Goal: Task Accomplishment & Management: Use online tool/utility

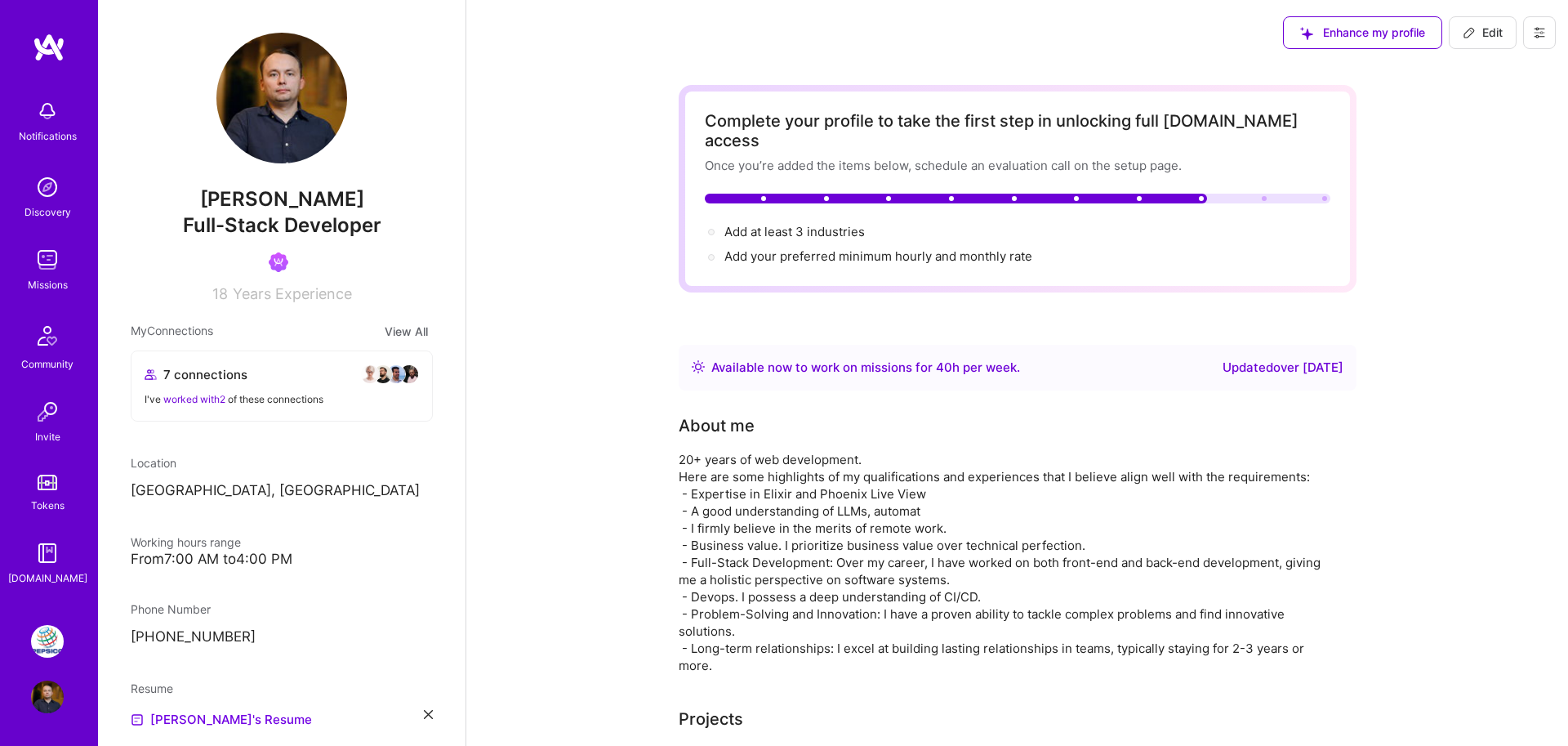
click at [39, 640] on img at bounding box center [47, 641] width 33 height 33
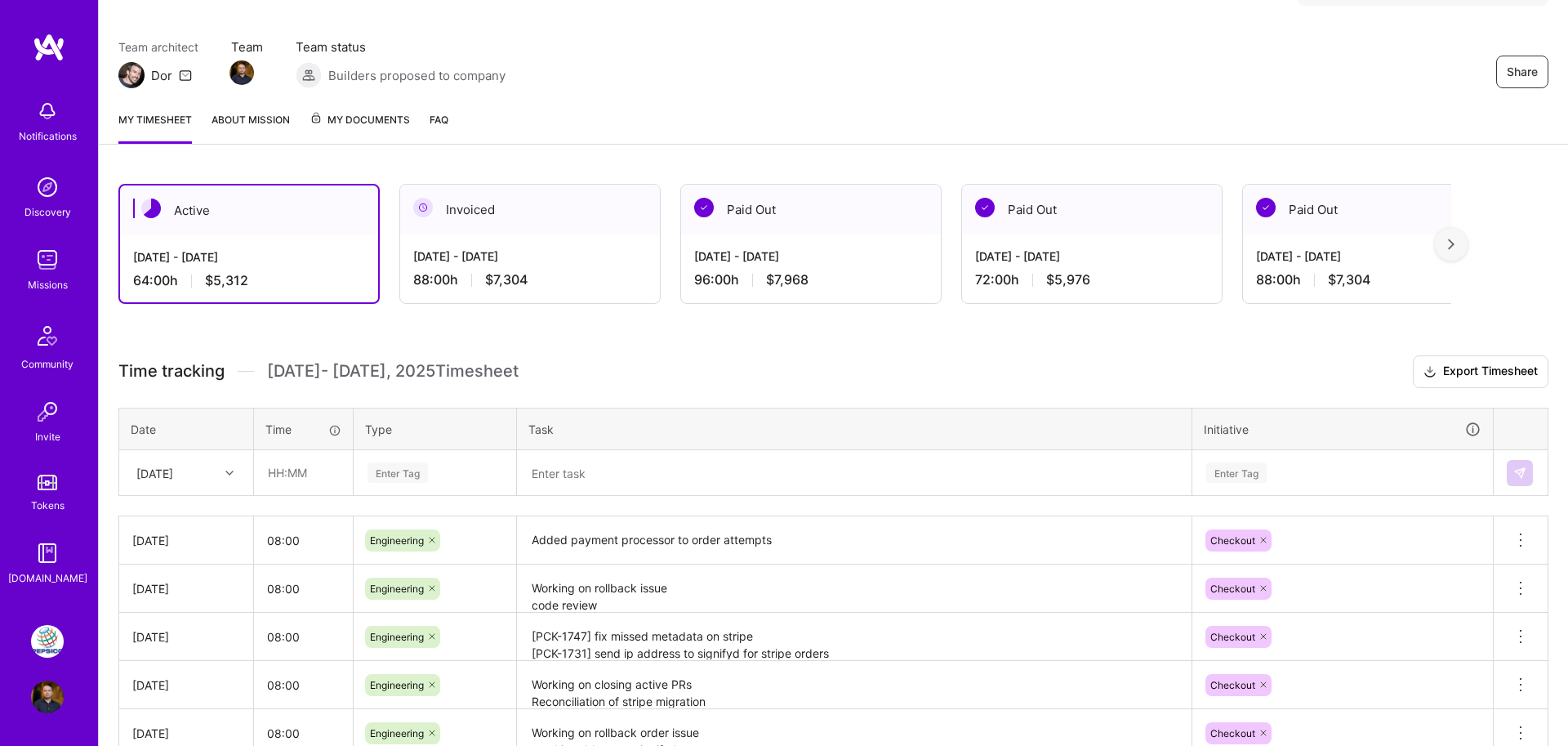
scroll to position [147, 0]
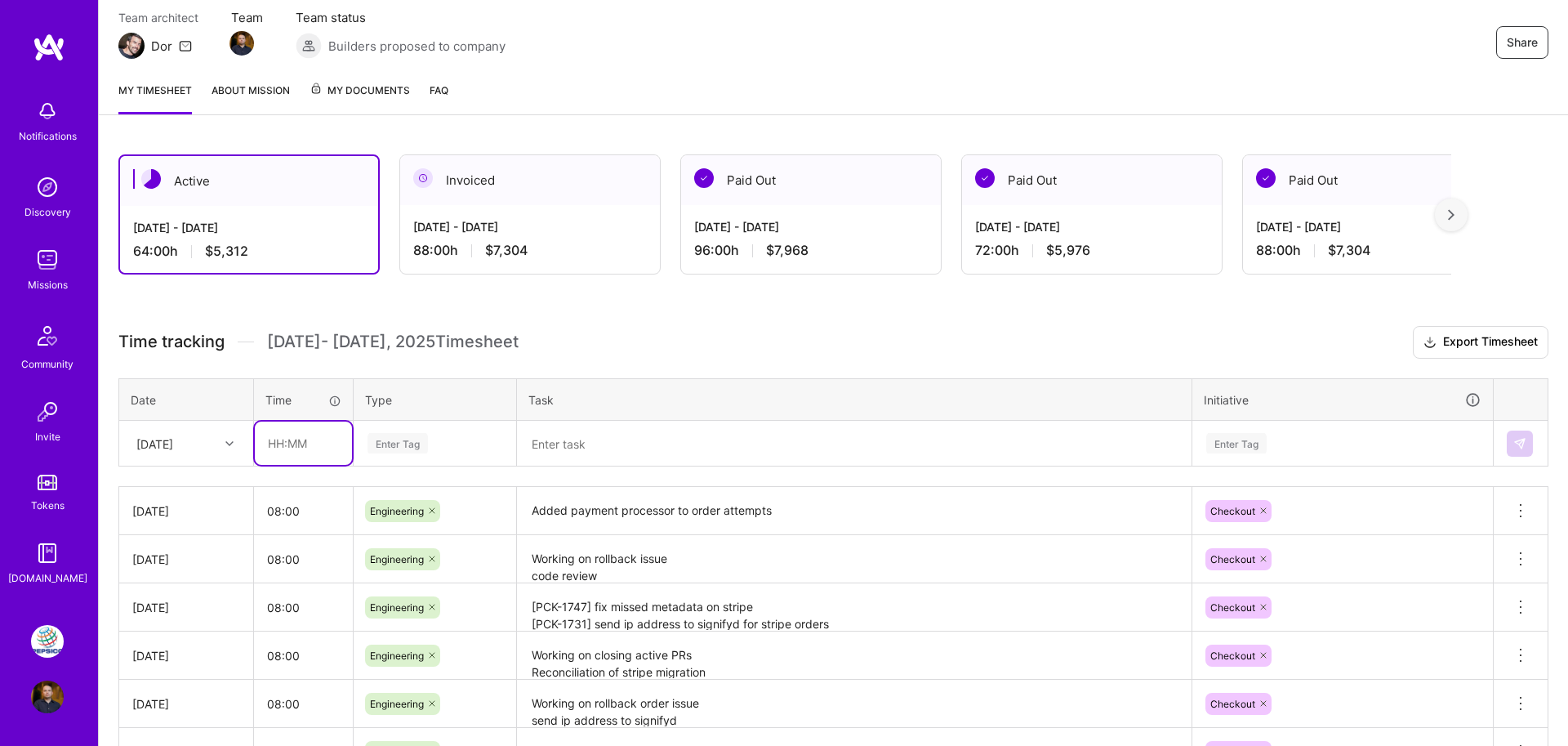
click at [273, 442] on input "text" at bounding box center [303, 443] width 97 height 43
type input "08:00"
click at [600, 453] on textarea at bounding box center [854, 444] width 671 height 43
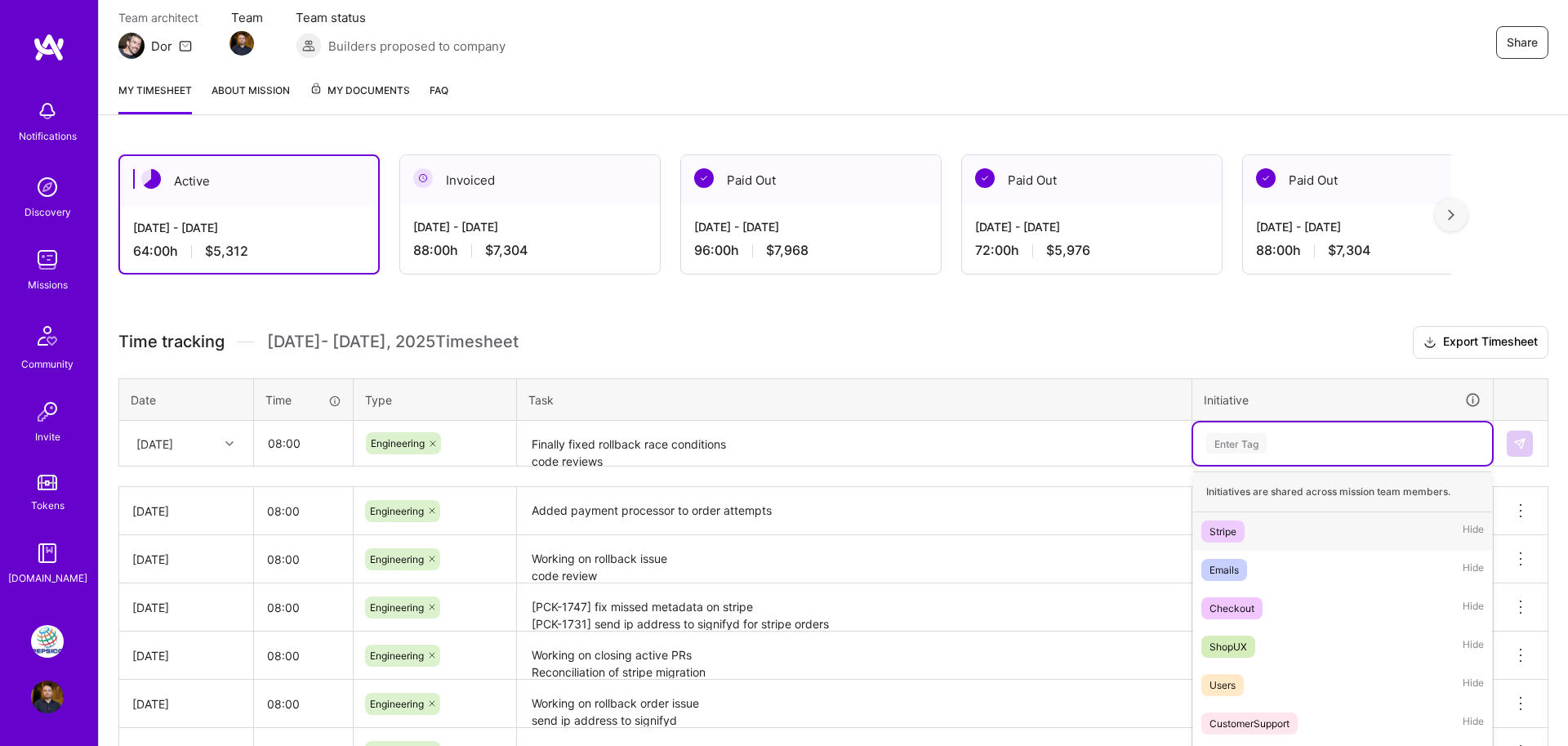
click at [1245, 447] on div "Time tracking [DATE] - [DATE] Timesheet Export Timesheet Date Time Type Task In…" at bounding box center [833, 621] width 1430 height 591
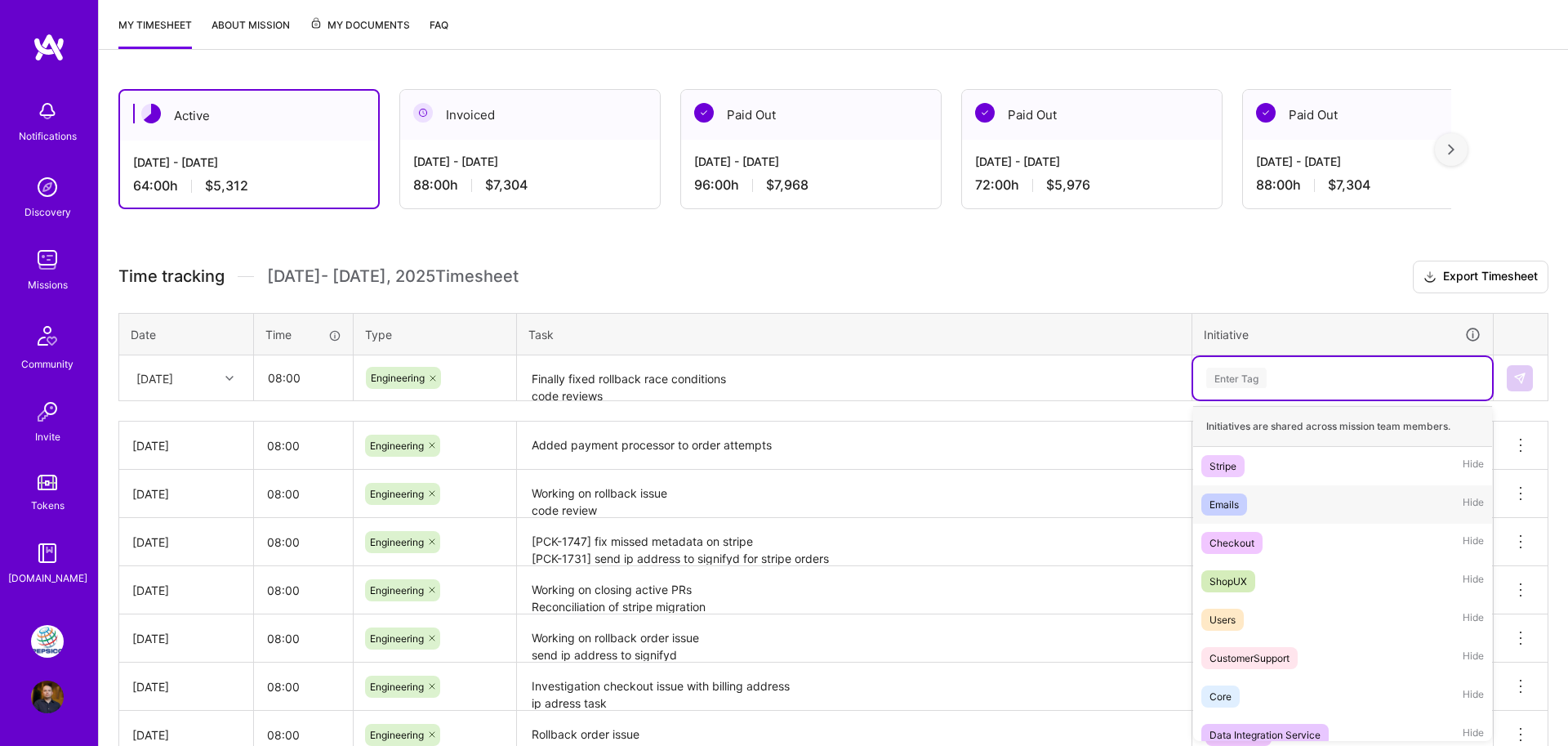
scroll to position [213, 0]
click at [1236, 533] on div "Checkout" at bounding box center [1232, 542] width 45 height 17
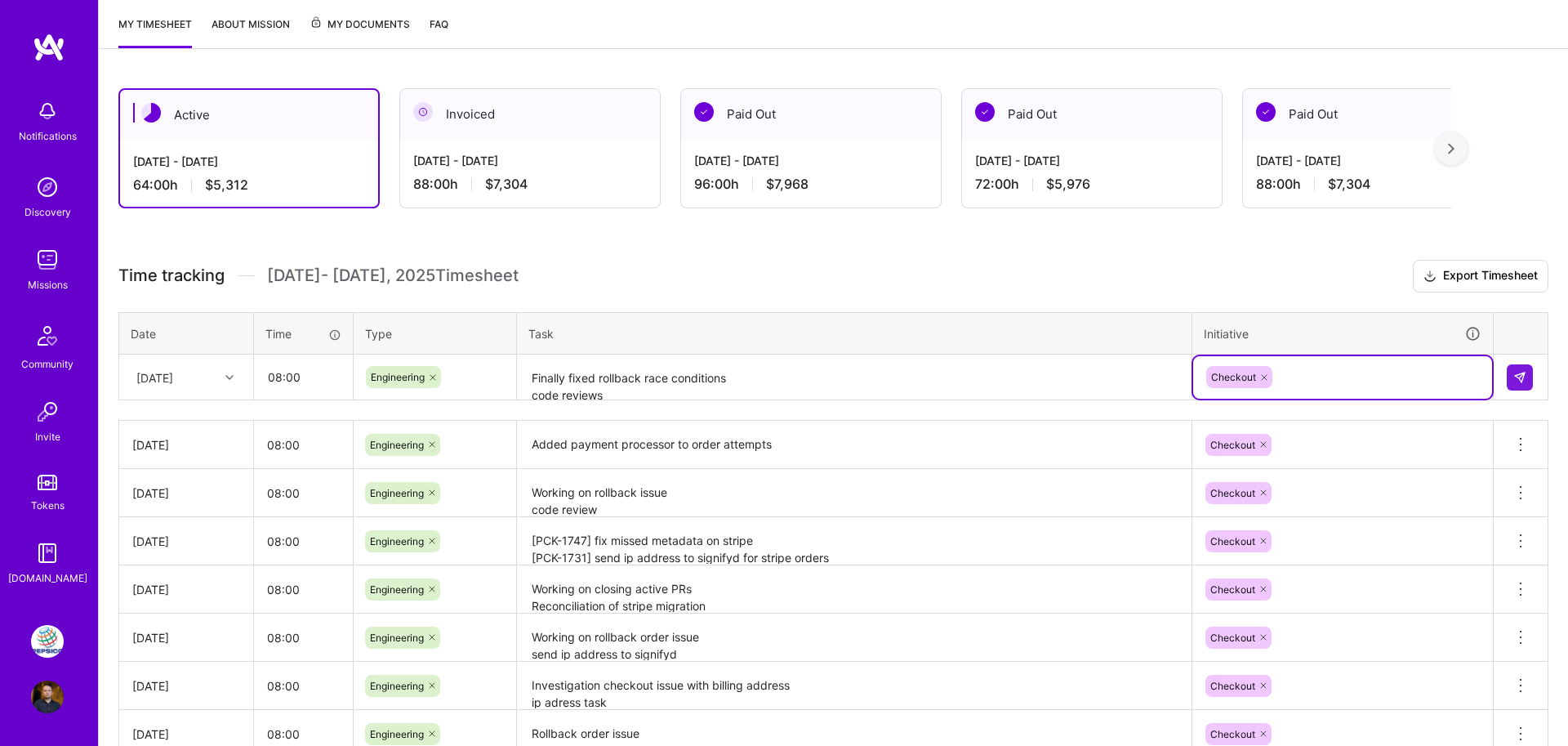
click at [678, 398] on textarea "Finally fixed rollback race conditions code reviews" at bounding box center [854, 377] width 671 height 43
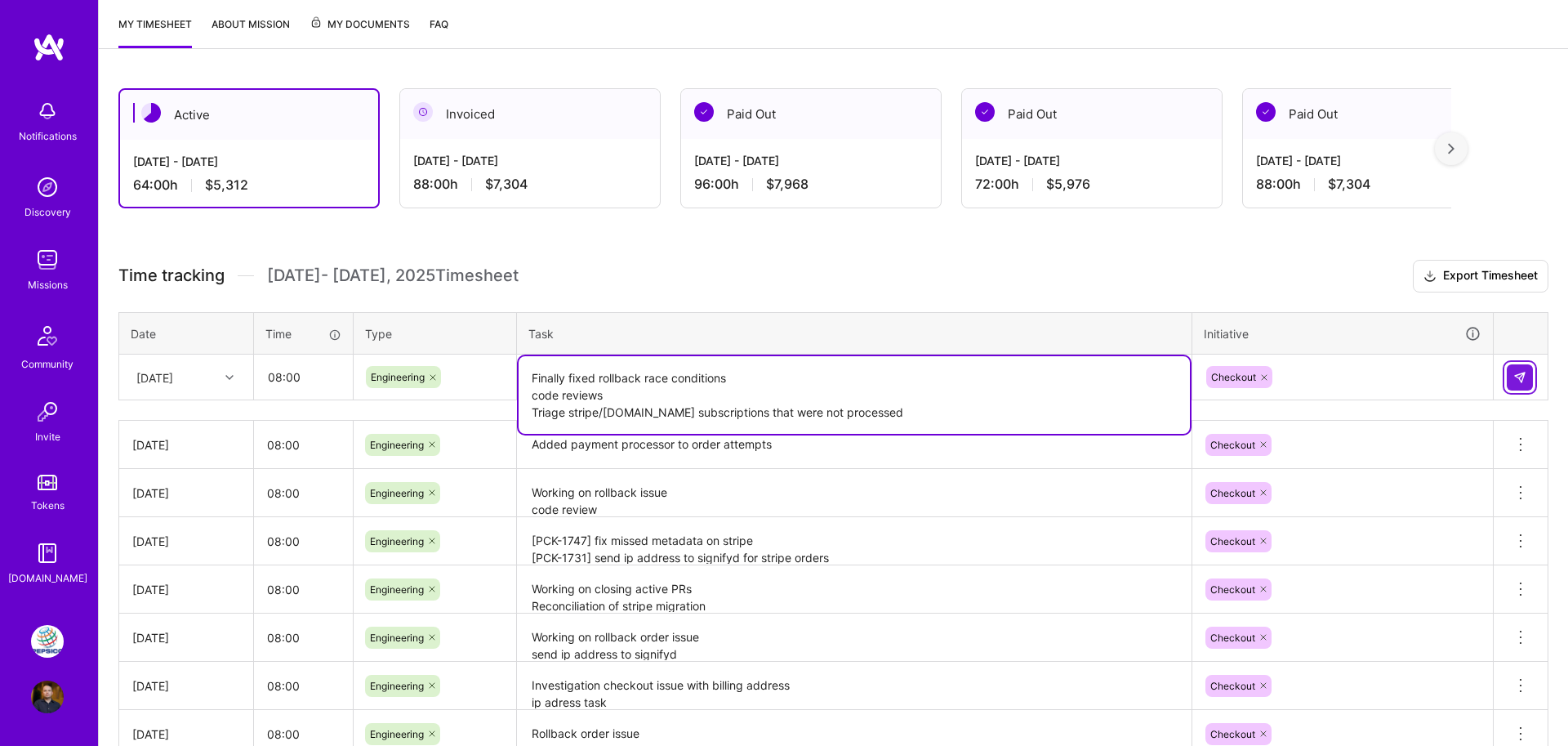
type textarea "Finally fixed rollback race conditions code reviews Triage stripe/[DOMAIN_NAME]…"
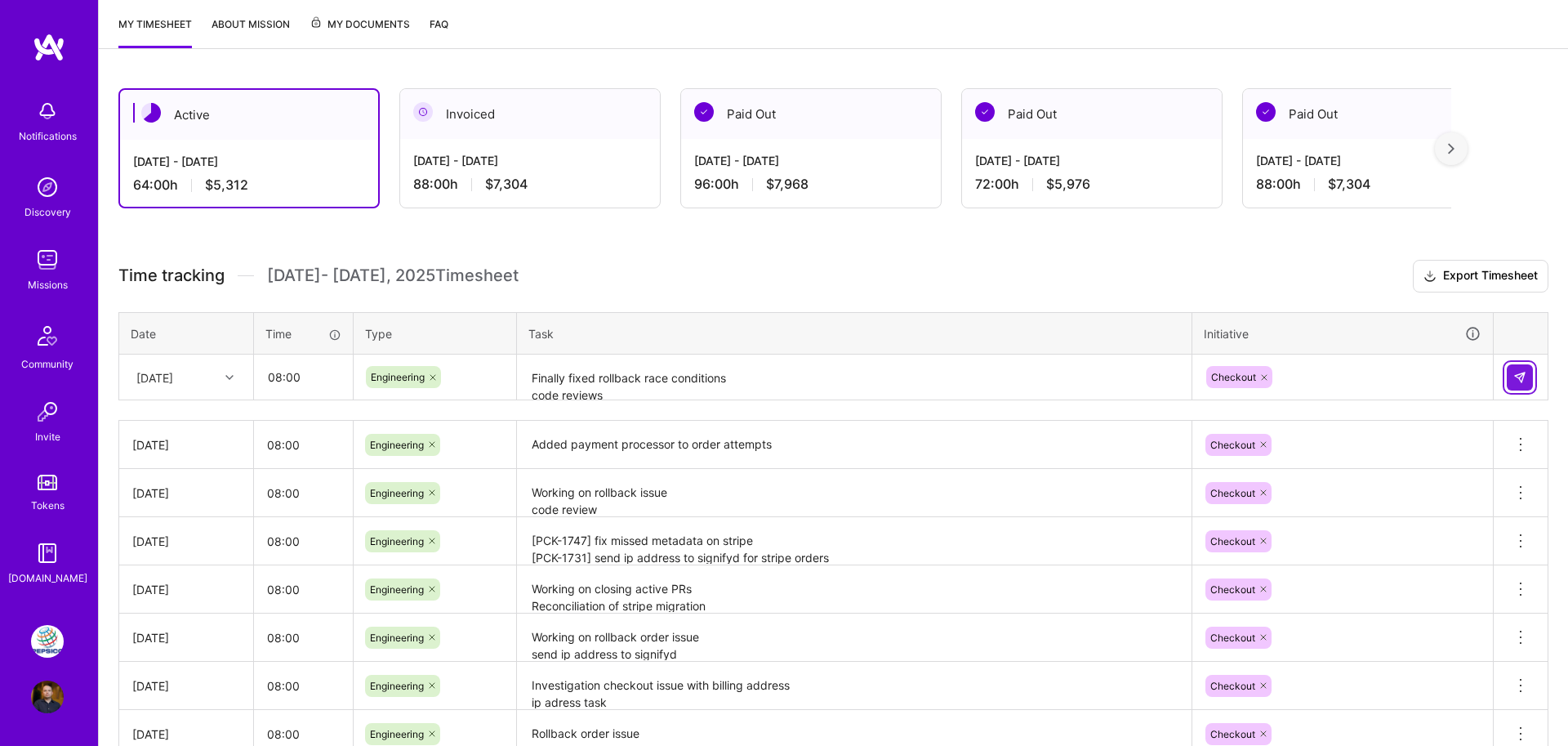
click at [1527, 380] on button at bounding box center [1520, 377] width 26 height 26
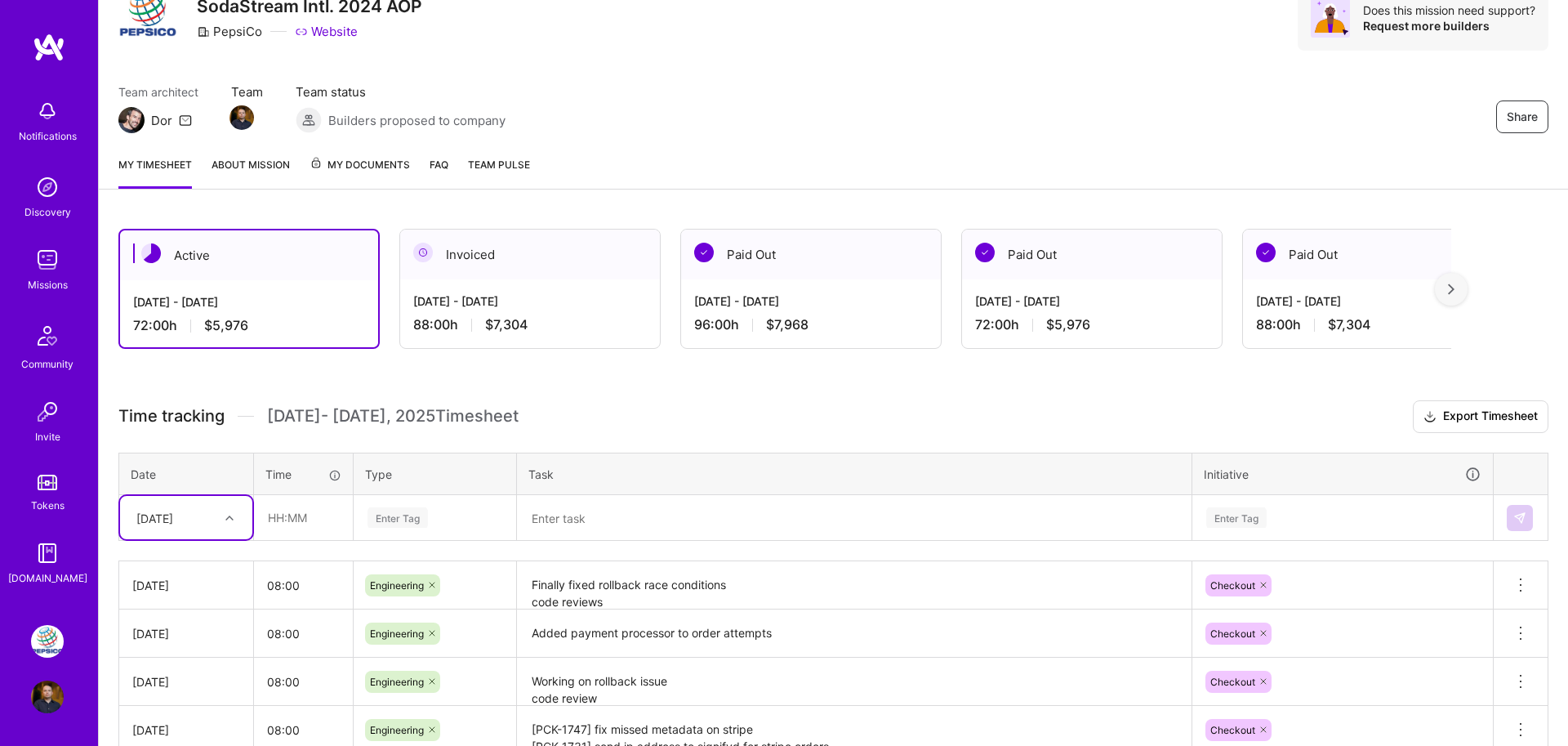
scroll to position [8, 0]
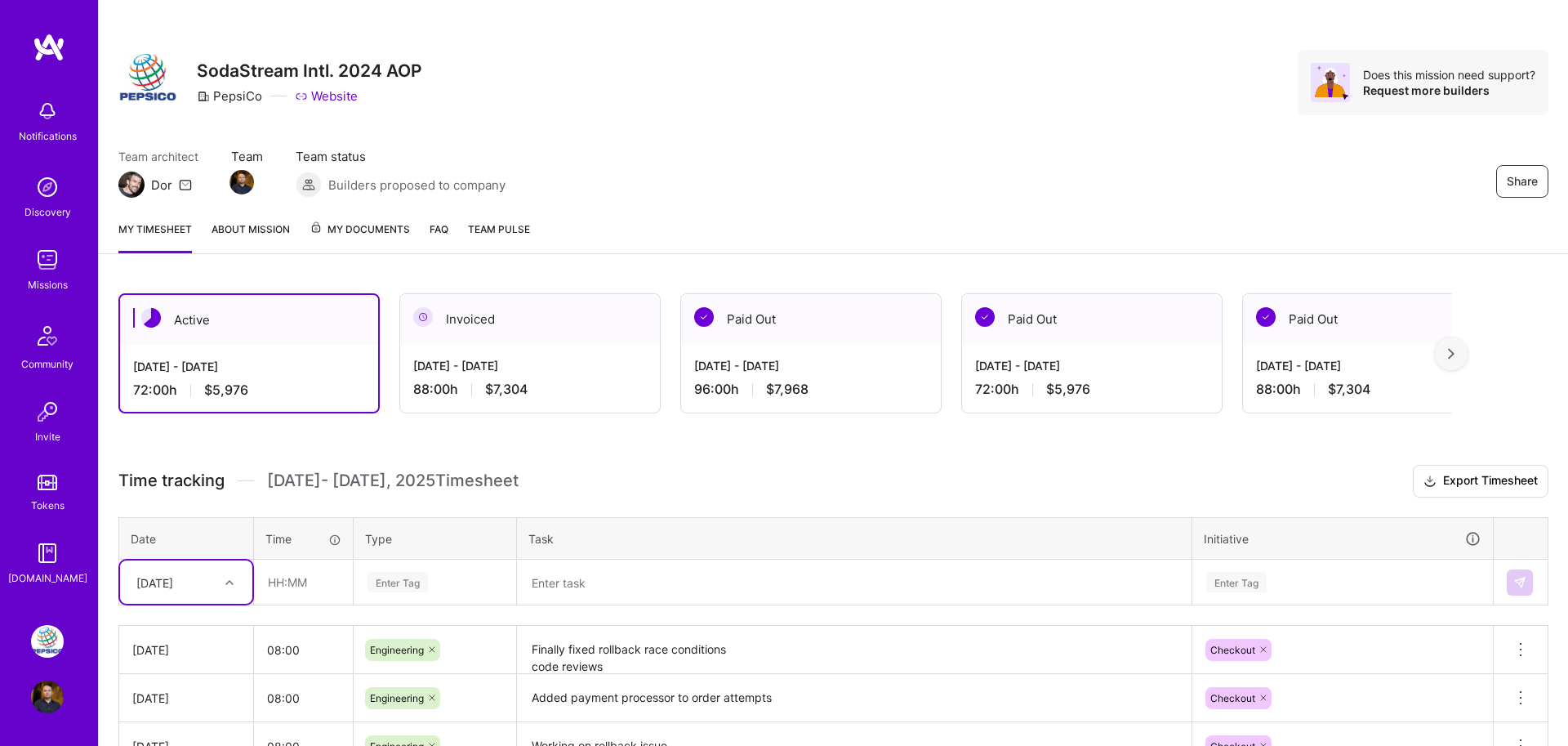
click at [387, 232] on span "My Documents" at bounding box center [359, 229] width 100 height 18
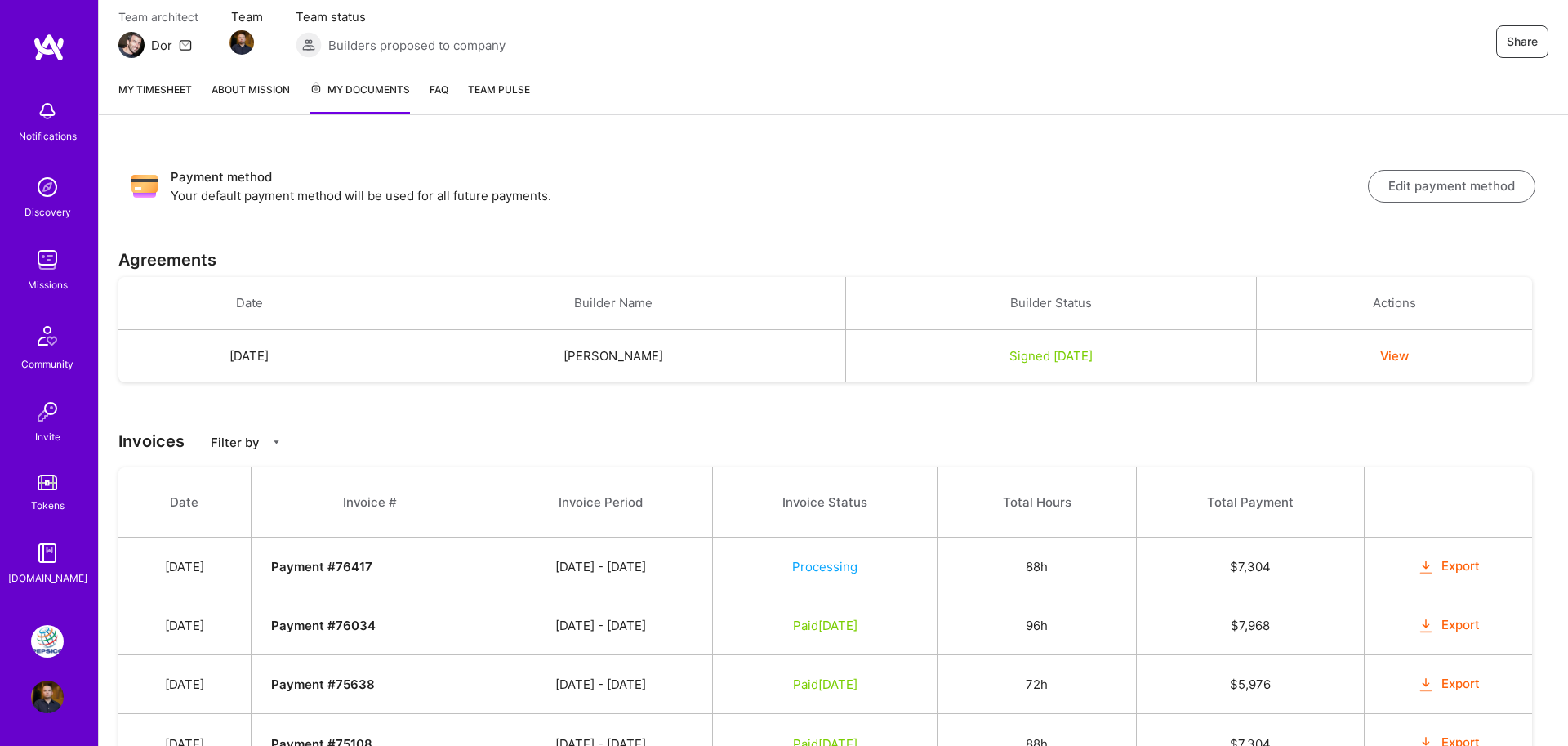
scroll to position [244, 0]
